Goal: Information Seeking & Learning: Learn about a topic

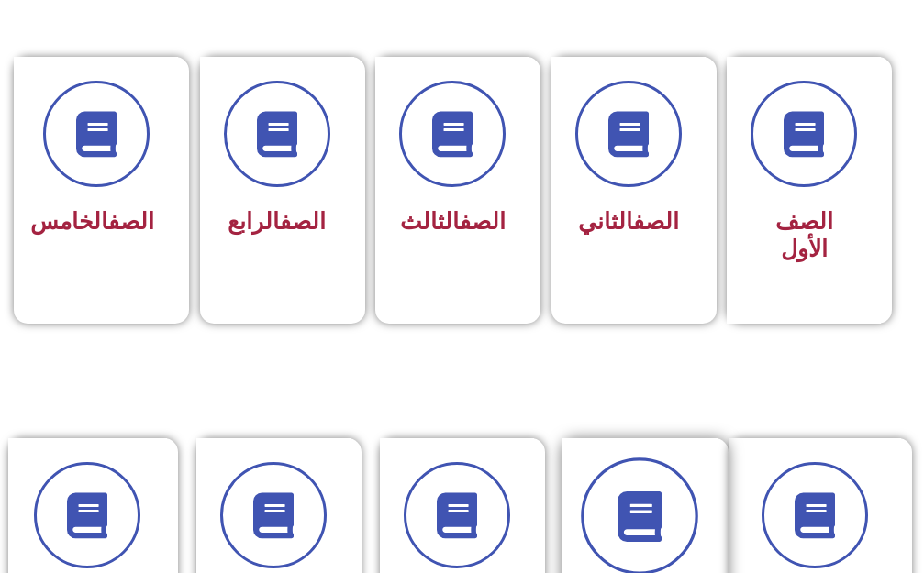
scroll to position [734, 0]
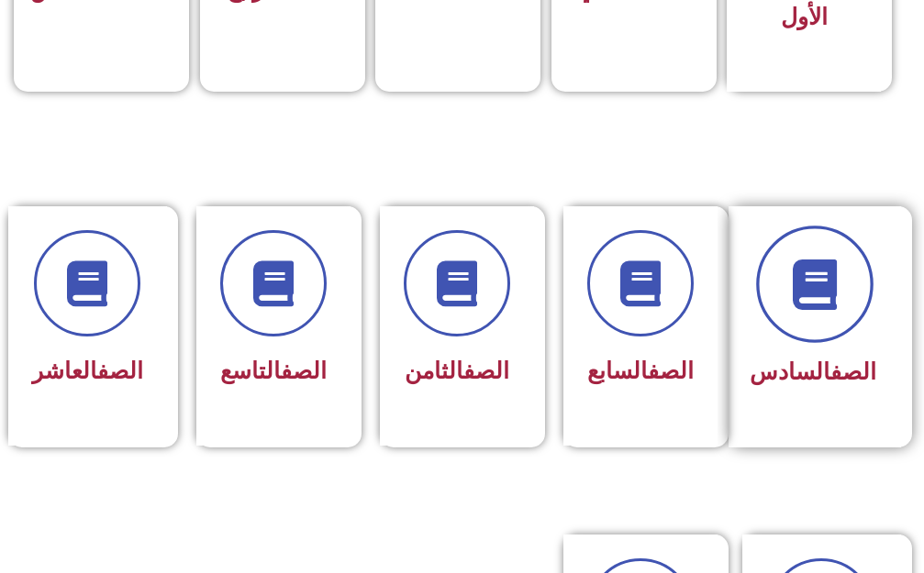
click at [796, 305] on span at bounding box center [814, 284] width 117 height 117
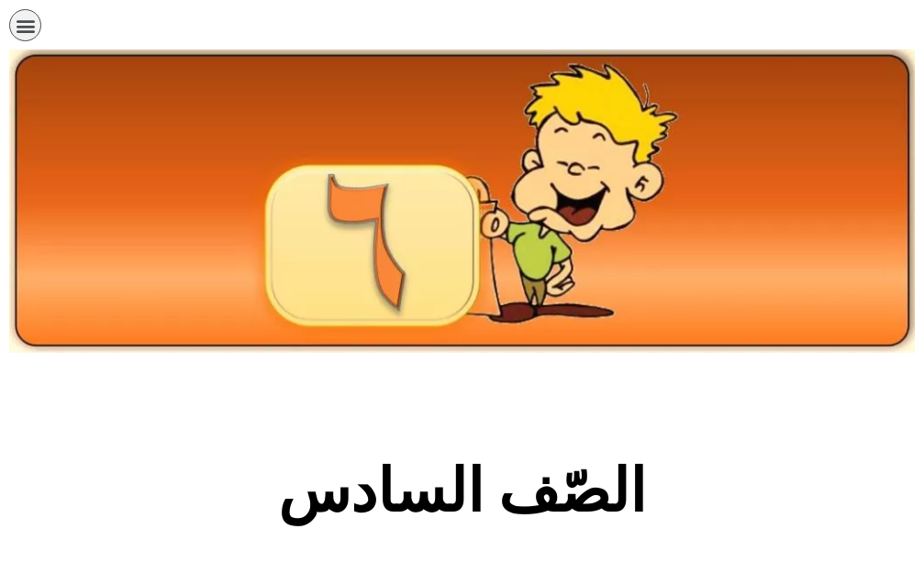
scroll to position [367, 0]
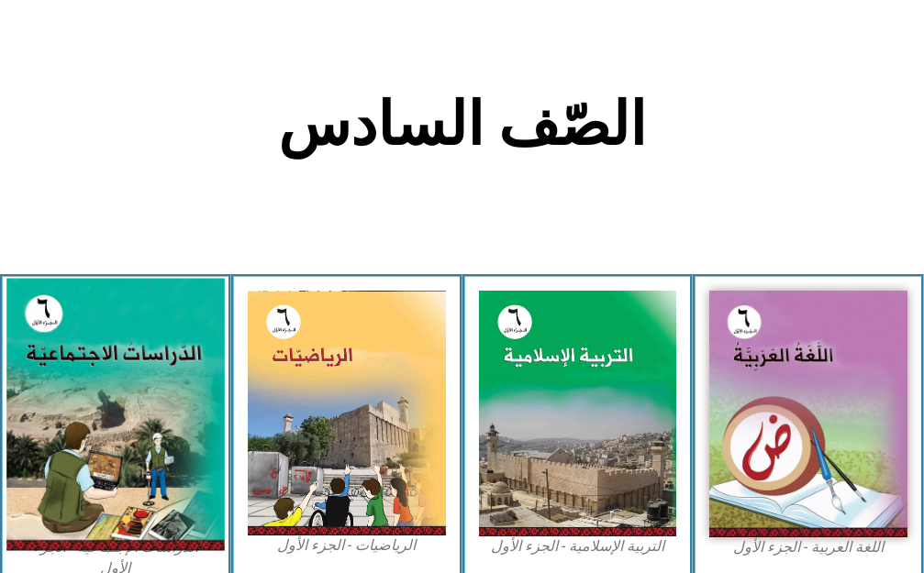
click at [49, 444] on img at bounding box center [114, 414] width 217 height 272
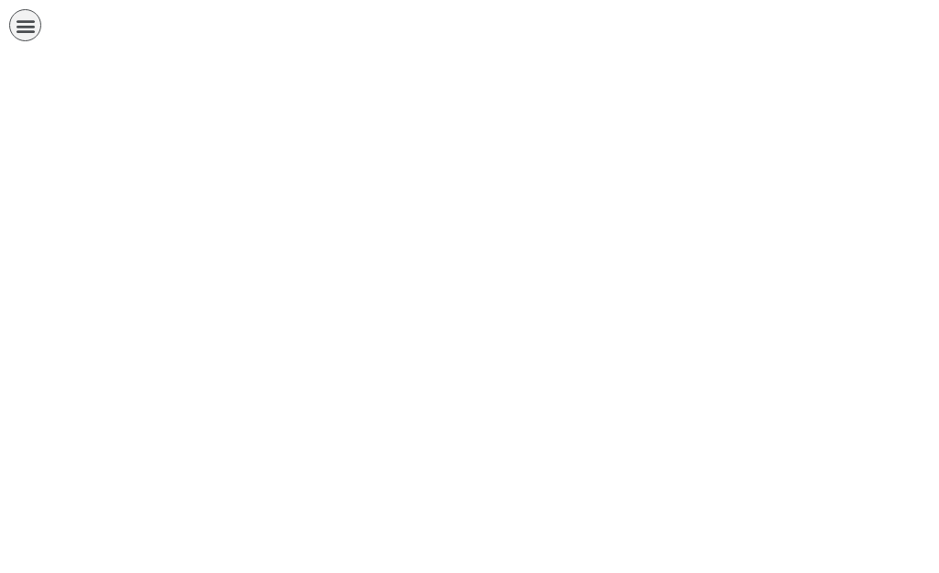
scroll to position [0, 57]
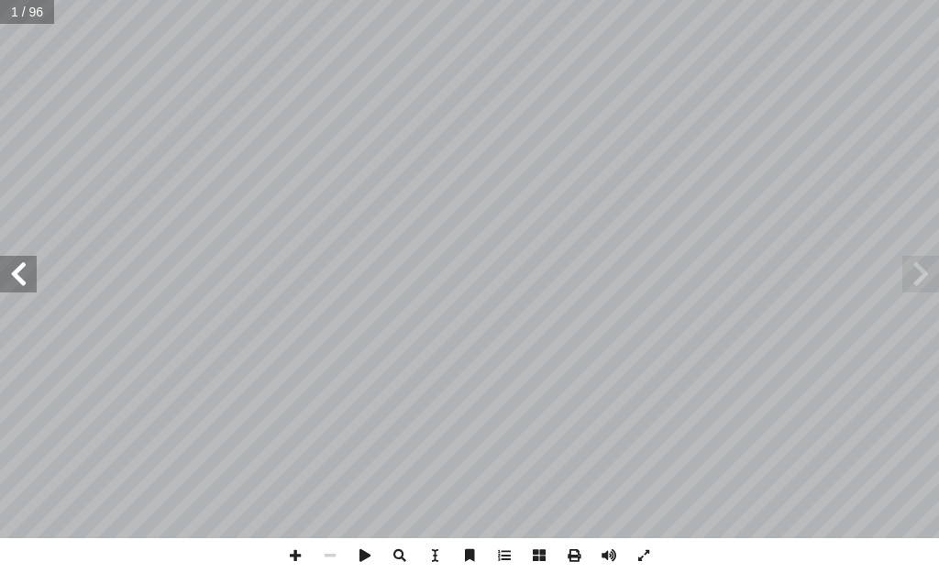
click at [26, 287] on span at bounding box center [18, 274] width 37 height 37
click at [11, 271] on span at bounding box center [18, 274] width 37 height 37
click at [11, 272] on span at bounding box center [18, 274] width 37 height 37
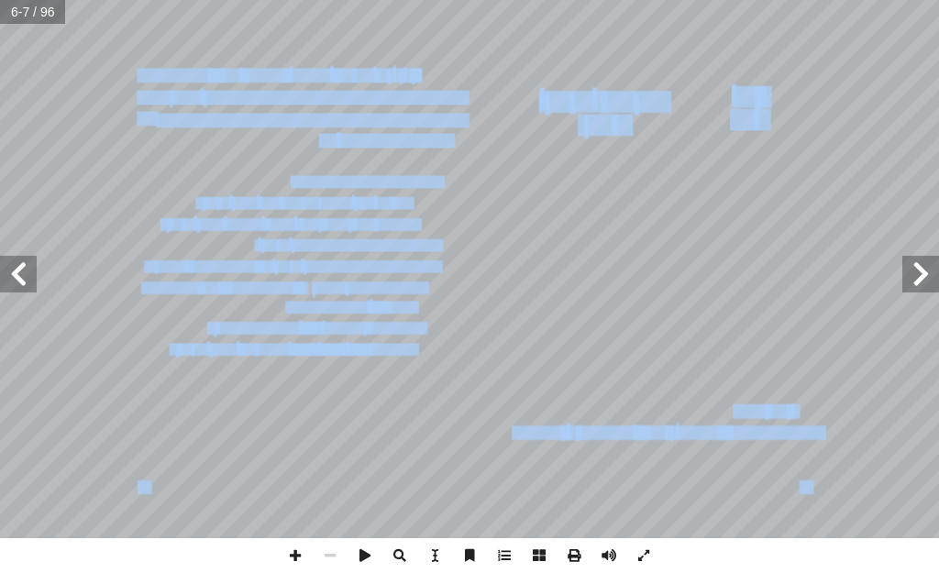
click at [31, 279] on div "2 ُ حدة َ الو ولى أ ا ال ِ ة ّ غرافي ُ الج ِ فة المعر ُ مصادر ة ّ اريخي ّ والت …" at bounding box center [469, 269] width 939 height 538
click at [18, 268] on span at bounding box center [18, 274] width 37 height 37
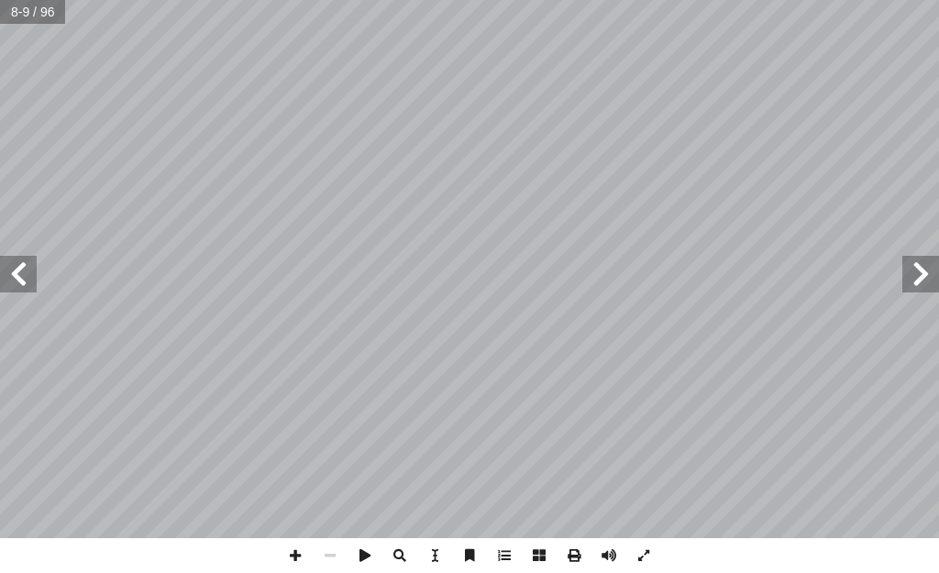
click at [28, 287] on span at bounding box center [18, 274] width 37 height 37
click at [0, 279] on span at bounding box center [18, 274] width 37 height 37
click at [3, 279] on span at bounding box center [18, 274] width 37 height 37
click at [336, 553] on span at bounding box center [330, 555] width 35 height 35
